Goal: Information Seeking & Learning: Learn about a topic

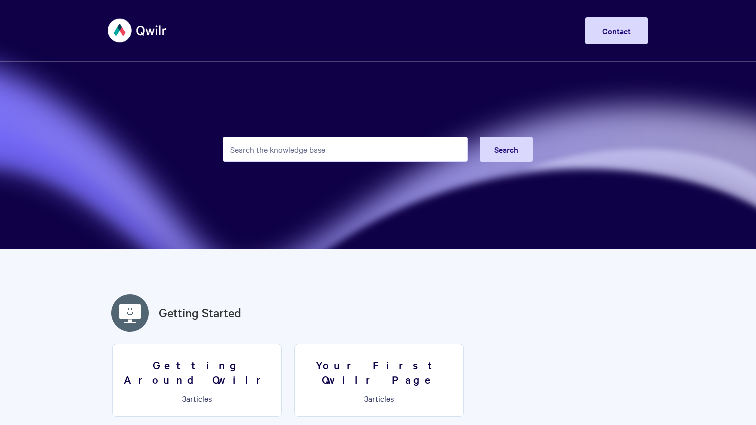
click at [343, 146] on input "Search the knowledge base" at bounding box center [345, 149] width 245 height 25
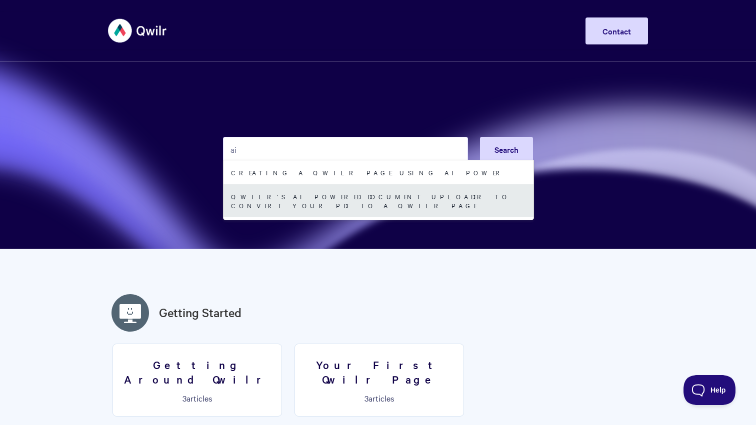
type input "ai"
click at [348, 192] on link "Qwilr's AI Powered Document Uploader to Convert your PDF to a Qwilr Page" at bounding box center [378, 200] width 310 height 33
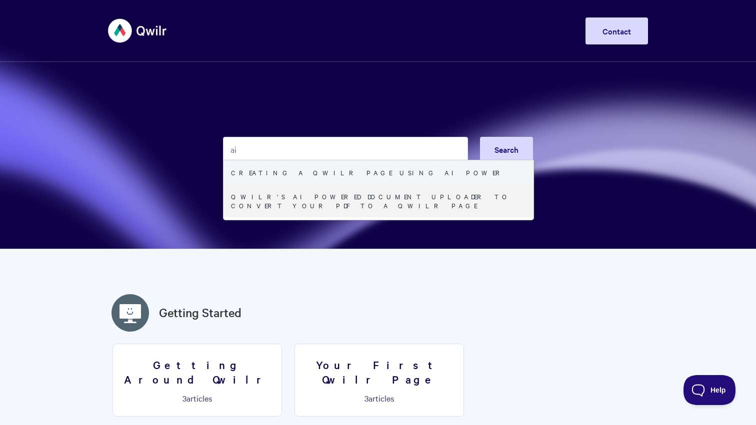
click at [382, 172] on link "Creating a Qwilr Page using AI Power" at bounding box center [378, 172] width 310 height 24
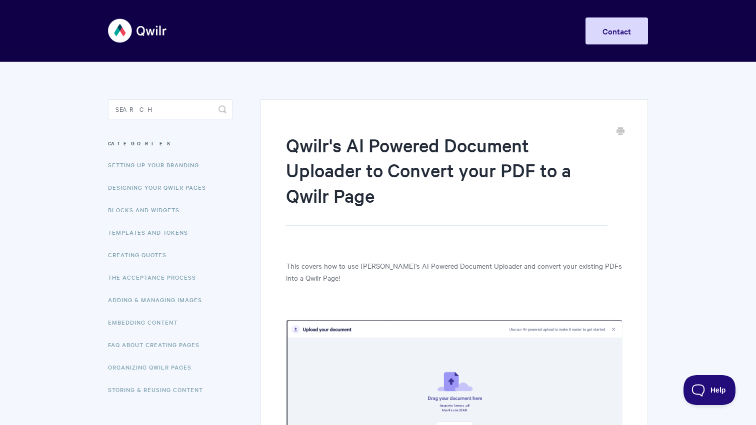
scroll to position [7, 0]
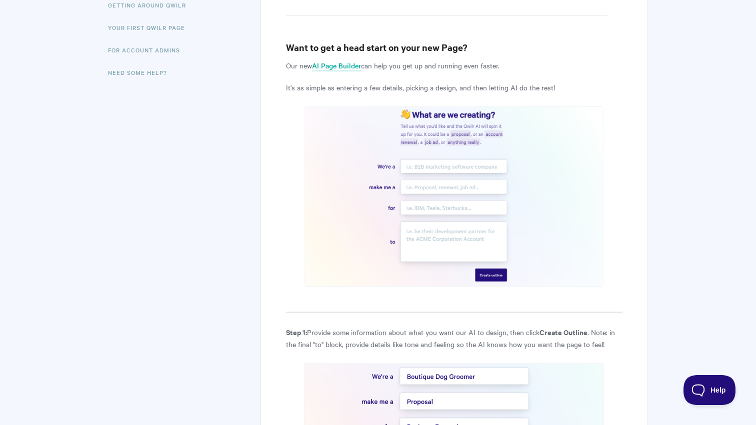
scroll to position [155, 0]
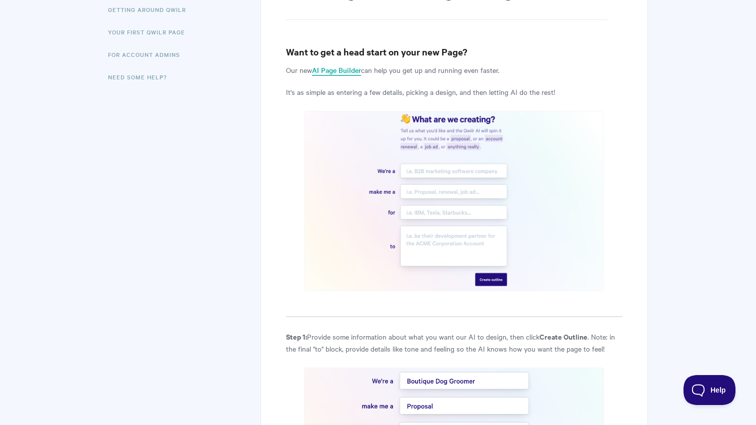
click at [332, 65] on link "AI Page Builder" at bounding box center [336, 70] width 49 height 11
